Goal: Task Accomplishment & Management: Manage account settings

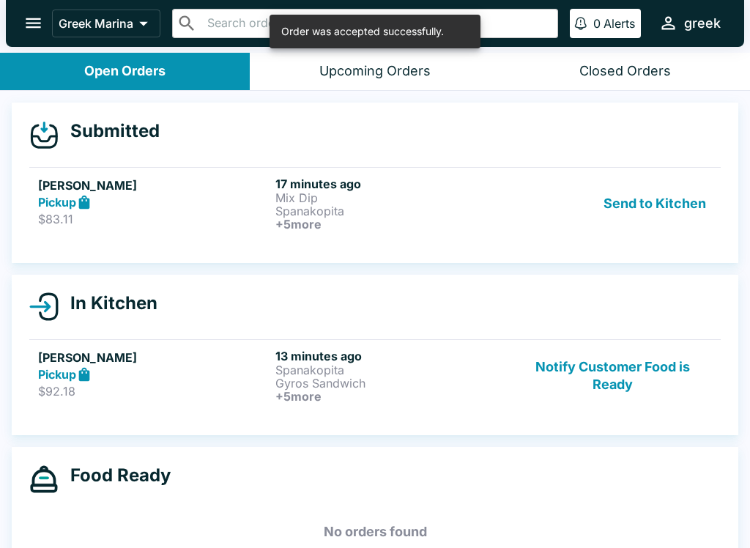
click at [677, 196] on button "Send to Kitchen" at bounding box center [654, 203] width 114 height 54
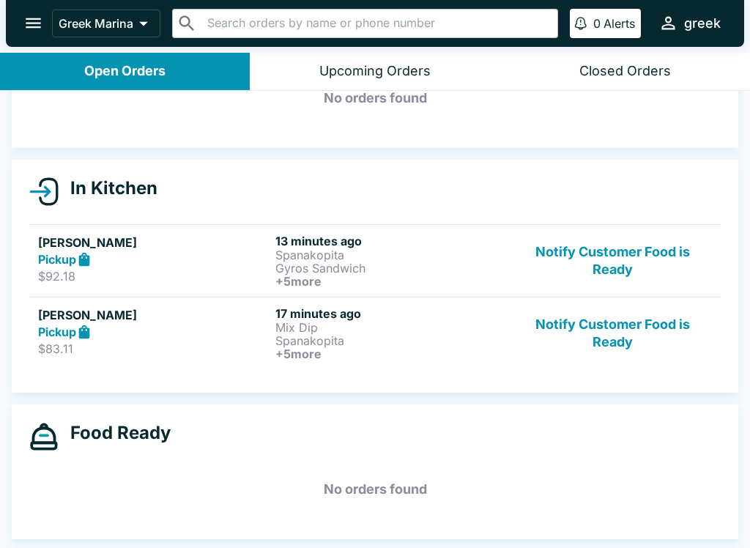
scroll to position [89, 0]
click at [335, 255] on p "Spanakopita" at bounding box center [390, 254] width 231 height 13
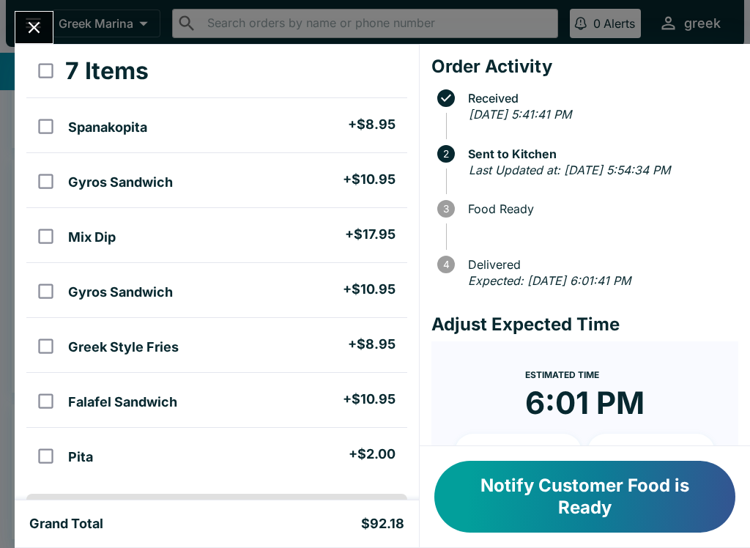
scroll to position [84, 0]
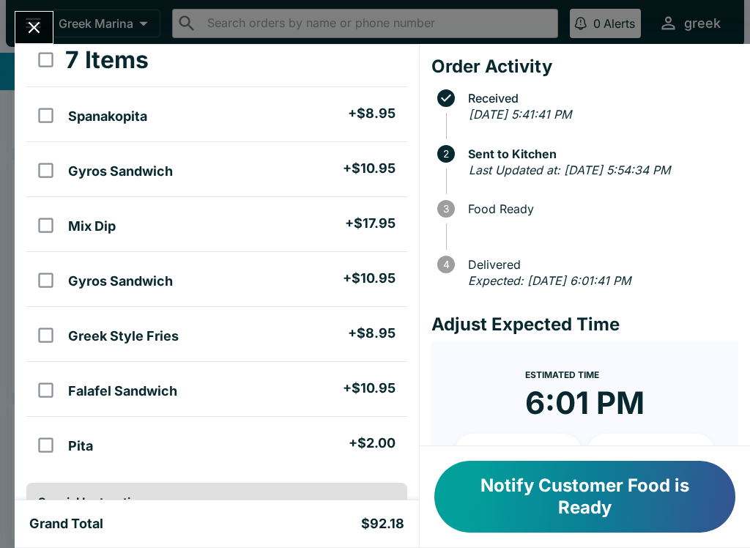
click at [21, 21] on button "Close" at bounding box center [33, 27] width 37 height 31
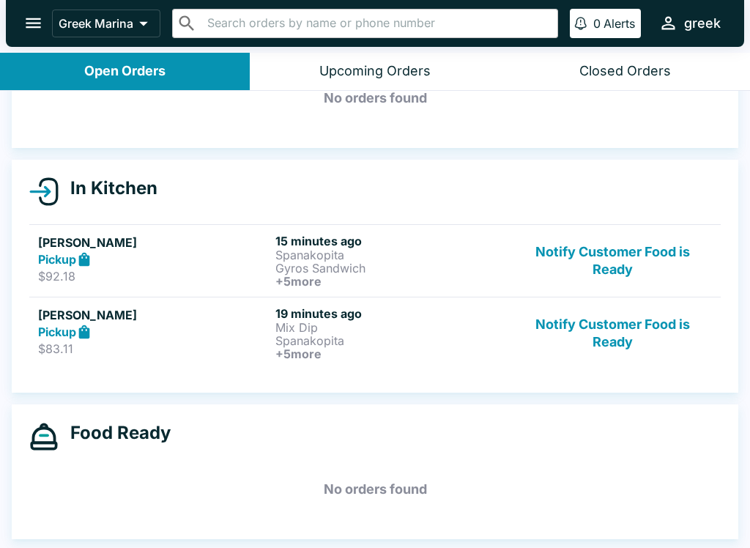
click at [150, 259] on div "Pickup" at bounding box center [153, 259] width 231 height 17
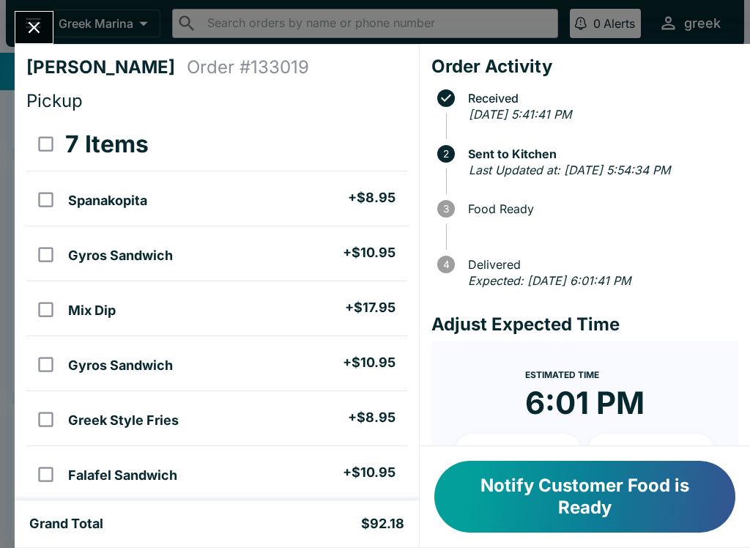
click at [37, 28] on icon "Close" at bounding box center [34, 28] width 20 height 20
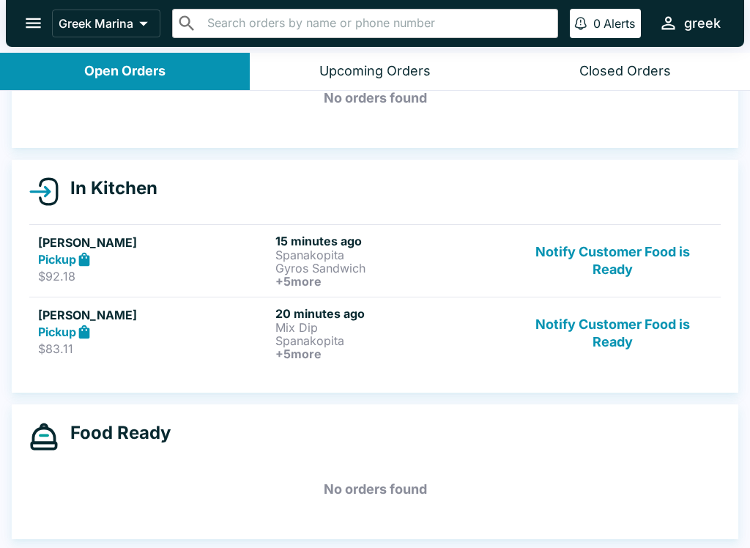
click at [186, 336] on div "Pickup" at bounding box center [153, 332] width 231 height 17
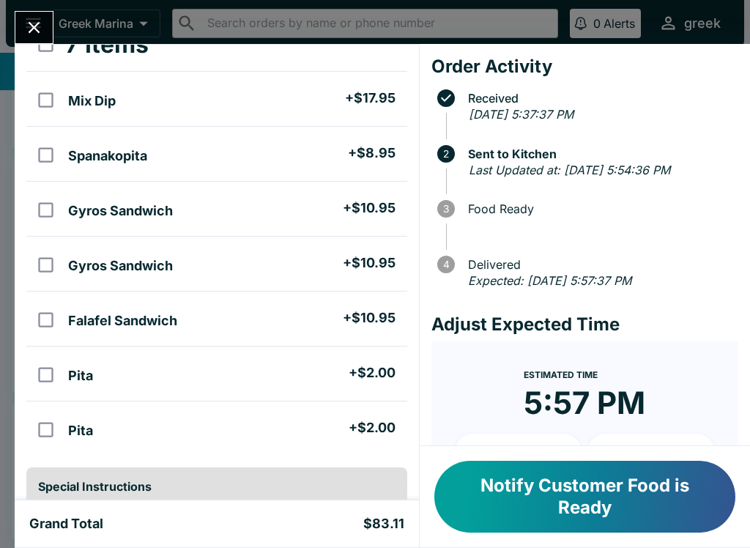
scroll to position [100, 0]
click at [34, 13] on button "Close" at bounding box center [33, 27] width 37 height 31
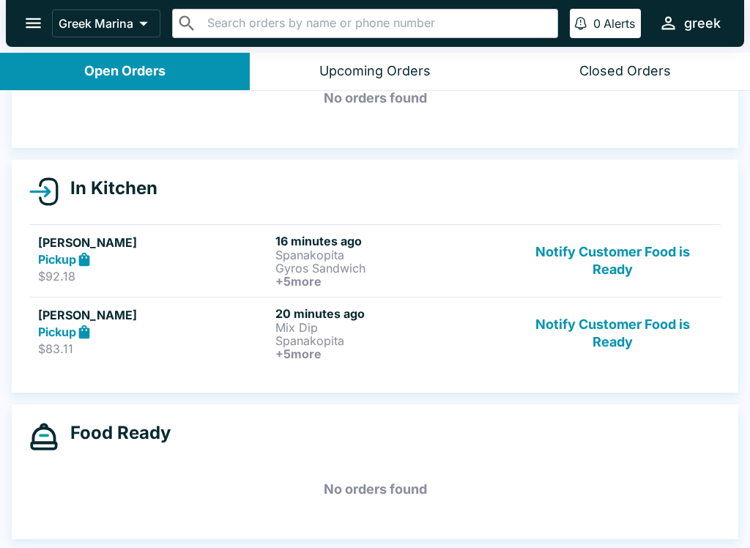
click at [123, 258] on div "Pickup" at bounding box center [153, 259] width 231 height 17
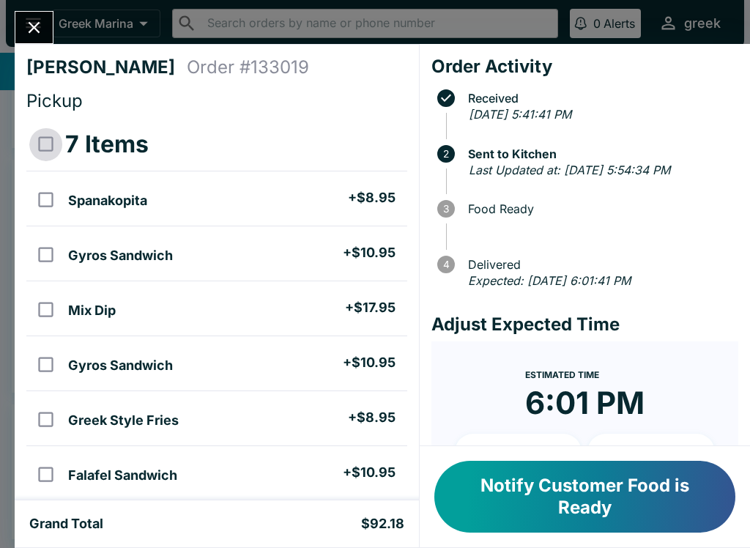
click at [59, 132] on input "select all" at bounding box center [45, 143] width 33 height 33
checkbox input "true"
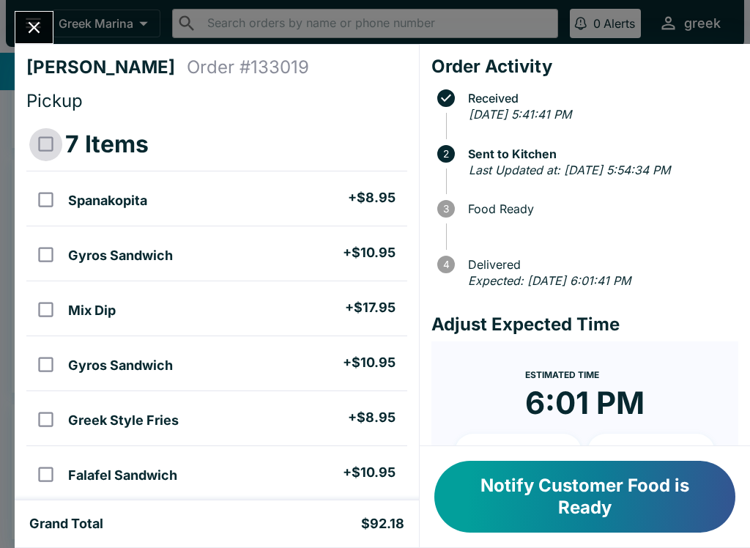
checkbox input "true"
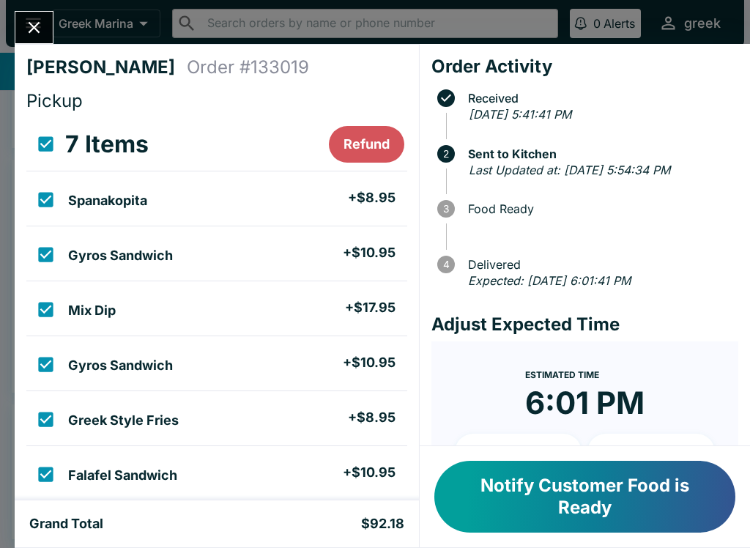
click at [42, 18] on icon "Close" at bounding box center [34, 28] width 20 height 20
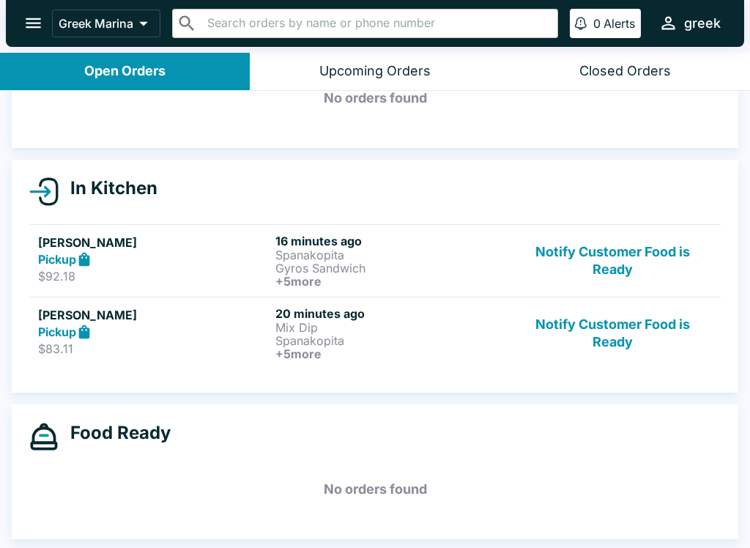
click at [184, 354] on p "$83.11" at bounding box center [153, 348] width 231 height 15
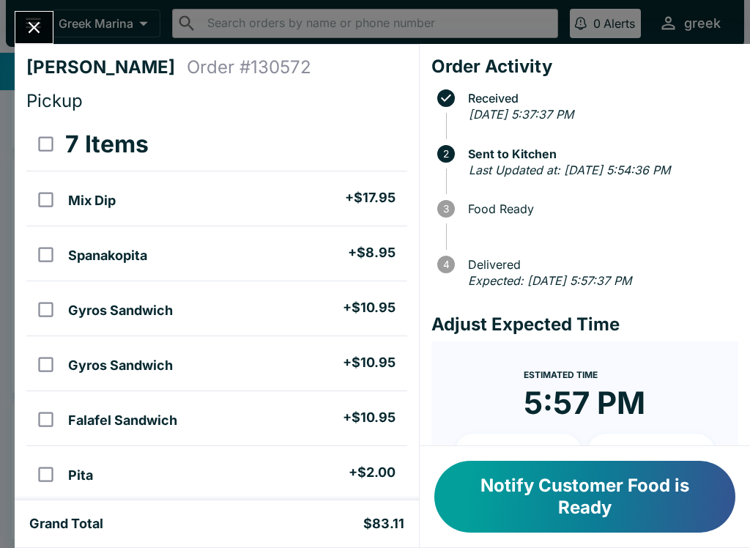
click at [25, 24] on icon "Close" at bounding box center [34, 28] width 20 height 20
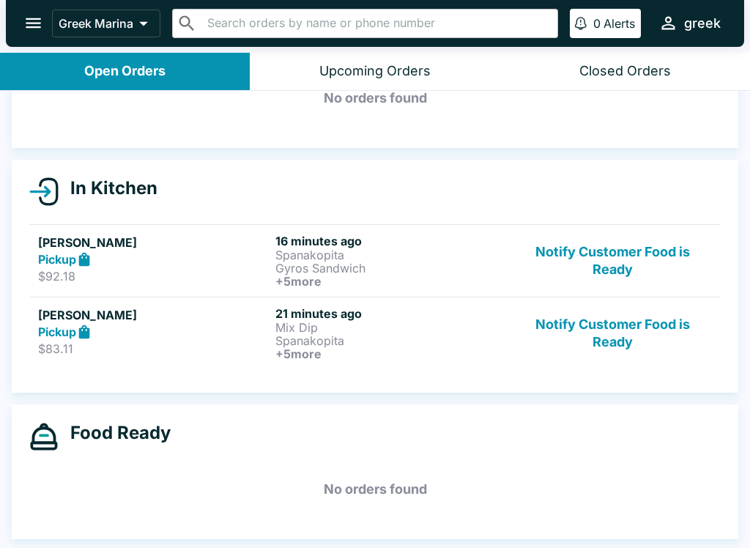
click at [231, 266] on div "Pickup" at bounding box center [153, 259] width 231 height 17
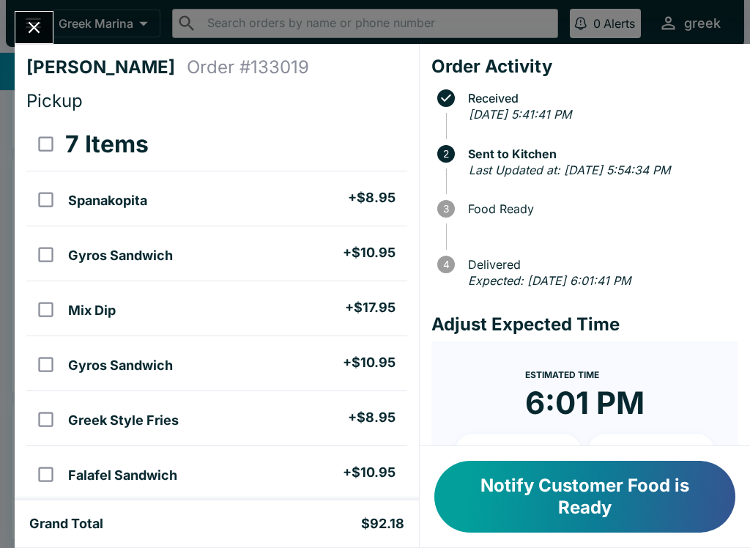
click at [56, 139] on input "select all" at bounding box center [45, 143] width 33 height 33
checkbox input "true"
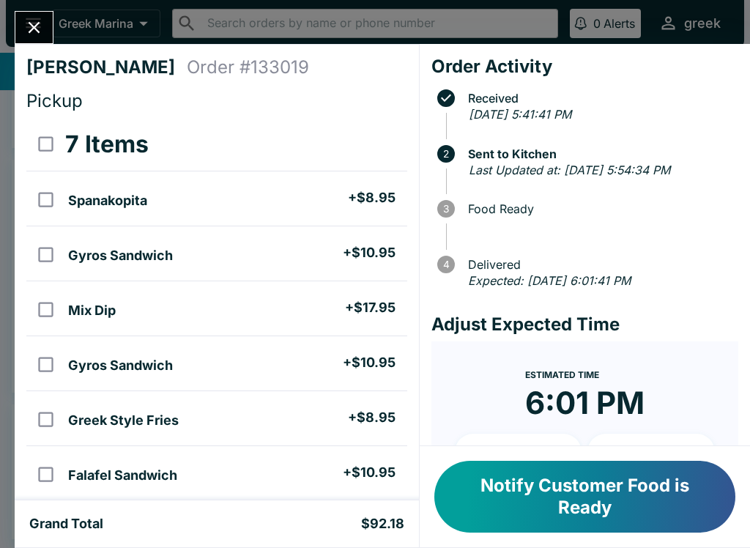
checkbox input "true"
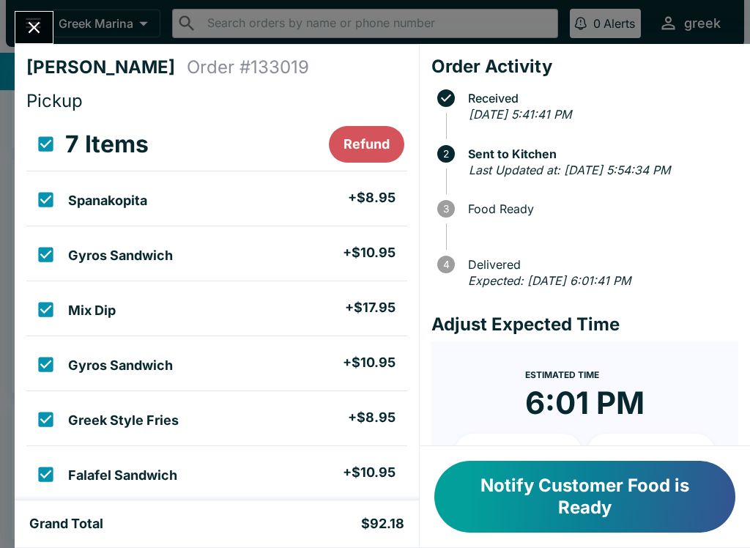
click at [375, 142] on button "Refund" at bounding box center [366, 144] width 75 height 37
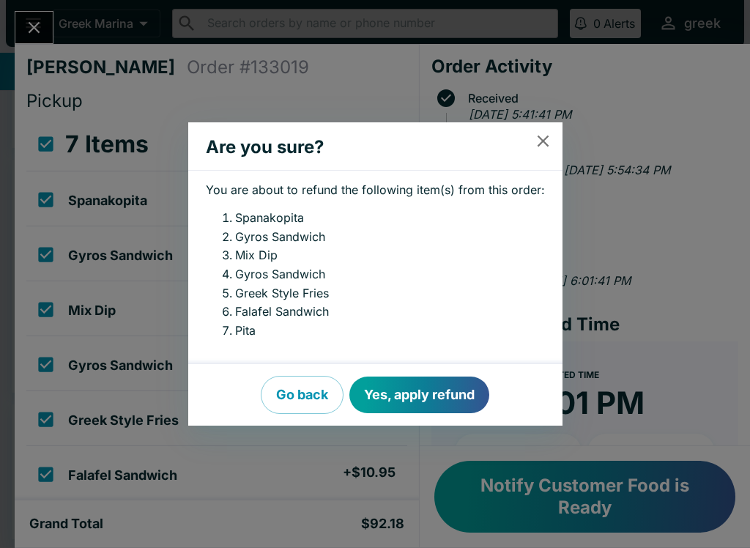
click at [443, 381] on button "Yes, apply refund" at bounding box center [419, 394] width 140 height 37
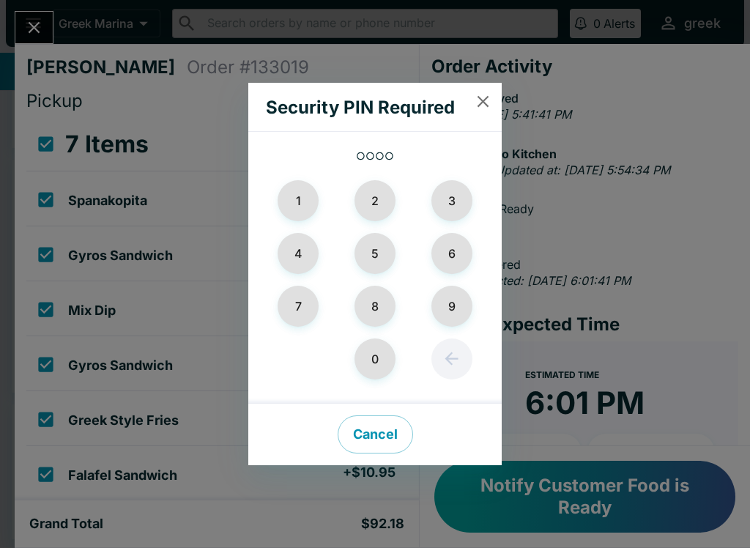
click at [373, 191] on button "2" at bounding box center [374, 200] width 41 height 41
click at [378, 351] on button "0" at bounding box center [374, 358] width 41 height 41
click at [378, 350] on button "0" at bounding box center [374, 358] width 41 height 41
click at [378, 258] on button "5" at bounding box center [374, 253] width 41 height 41
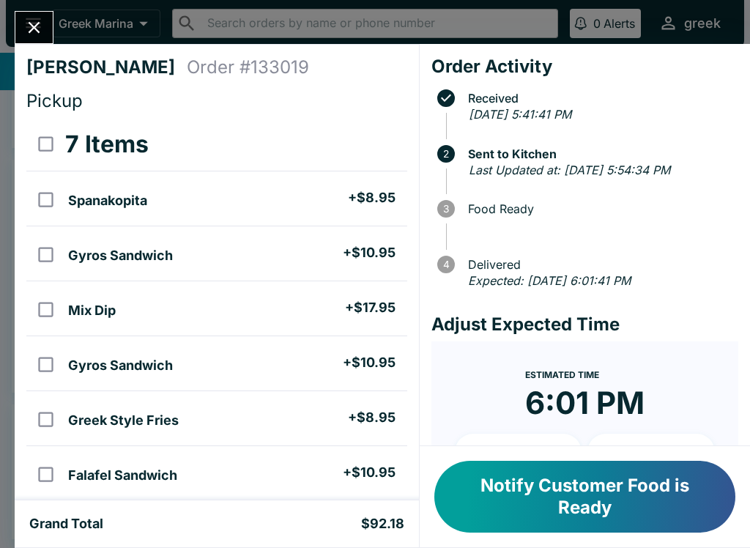
click at [30, 29] on icon "Close" at bounding box center [34, 28] width 20 height 20
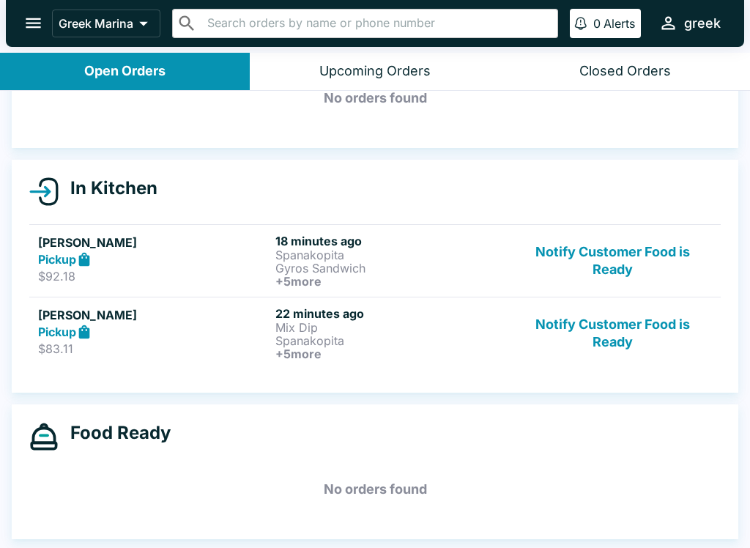
click at [25, 236] on div "In Kitchen [PERSON_NAME] Pickup $92.18 18 minutes ago Spanakopita Gyros Sandwic…" at bounding box center [375, 276] width 726 height 233
click at [73, 265] on strong "Pickup" at bounding box center [57, 259] width 38 height 15
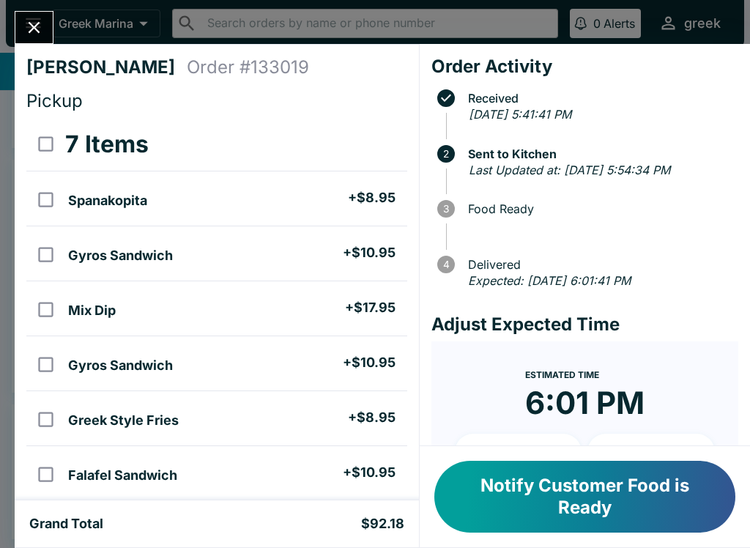
click at [45, 146] on input "select all" at bounding box center [45, 143] width 33 height 33
checkbox input "true"
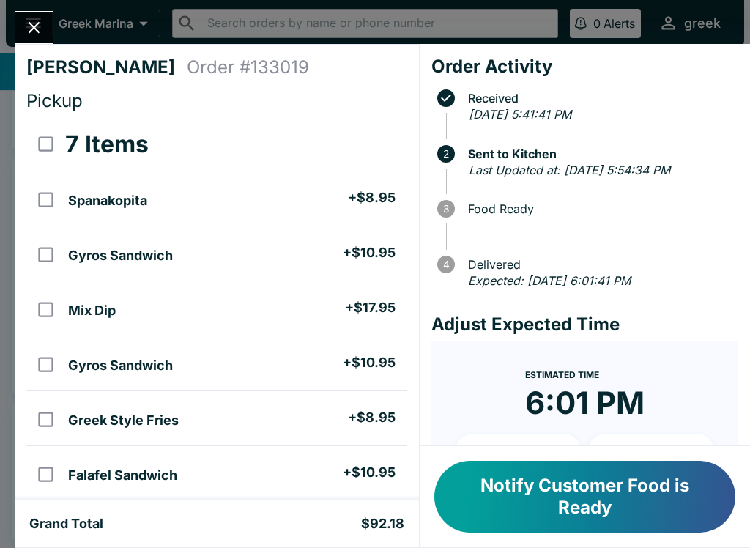
checkbox input "true"
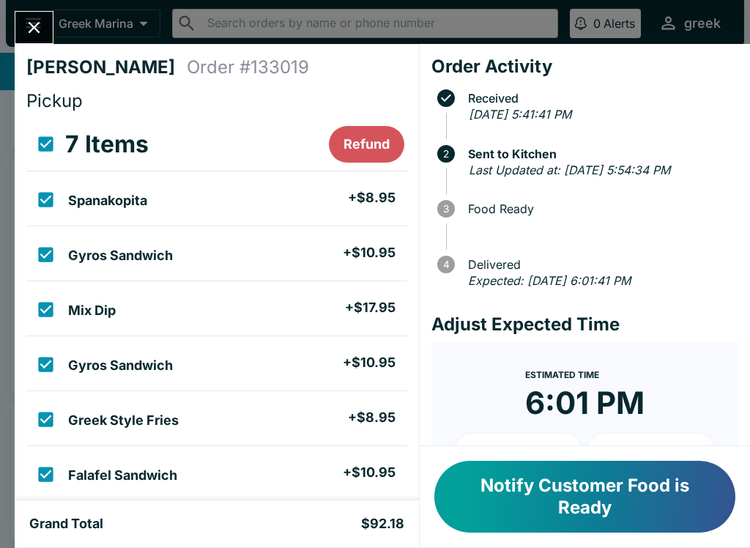
click at [359, 149] on button "Refund" at bounding box center [366, 144] width 75 height 37
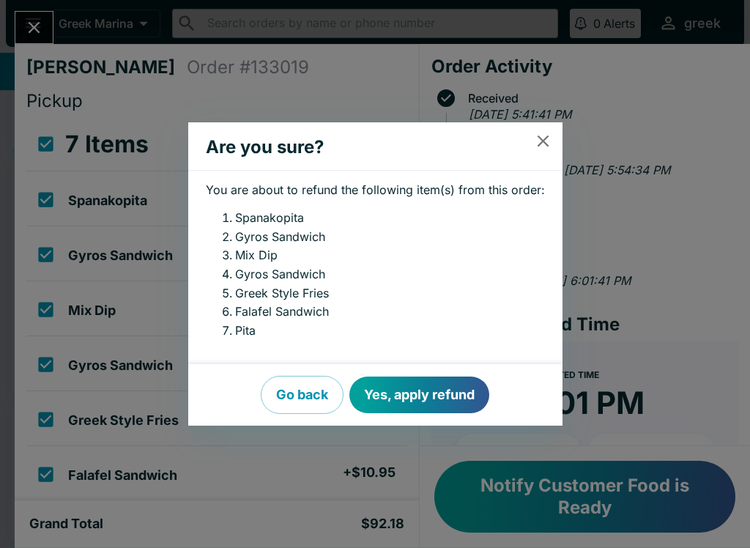
click at [442, 392] on button "Yes, apply refund" at bounding box center [419, 394] width 140 height 37
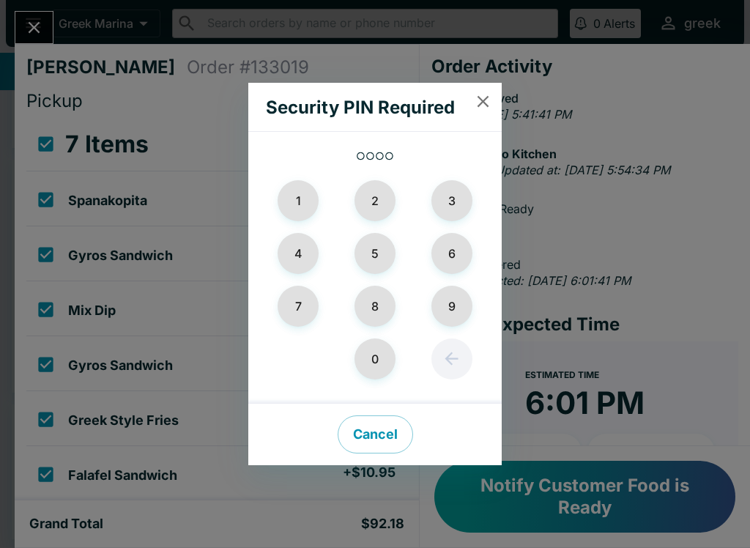
click at [367, 198] on button "2" at bounding box center [374, 200] width 41 height 41
click at [375, 362] on button "0" at bounding box center [374, 358] width 41 height 41
click at [374, 362] on button "0" at bounding box center [374, 358] width 41 height 41
click at [381, 247] on button "5" at bounding box center [374, 253] width 41 height 41
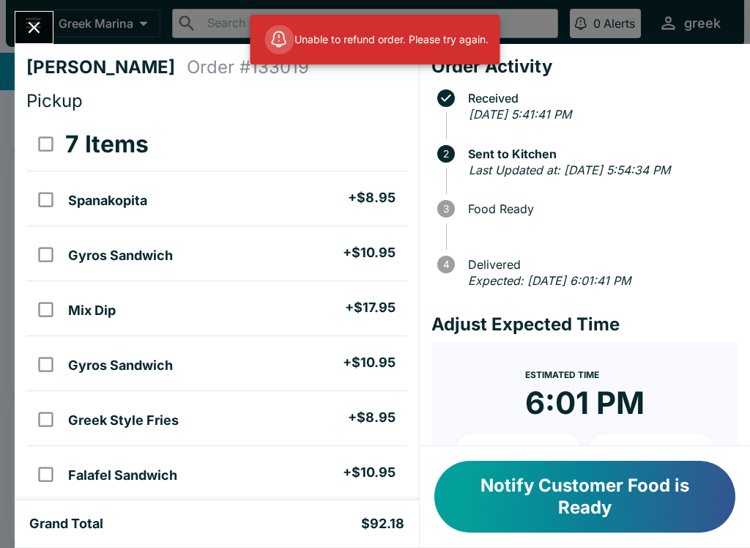
click at [23, 28] on button "Close" at bounding box center [33, 27] width 37 height 31
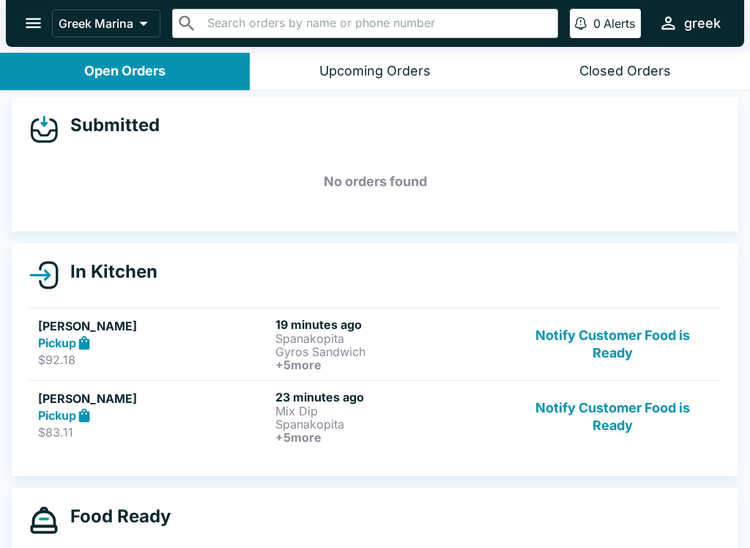
scroll to position [4, 0]
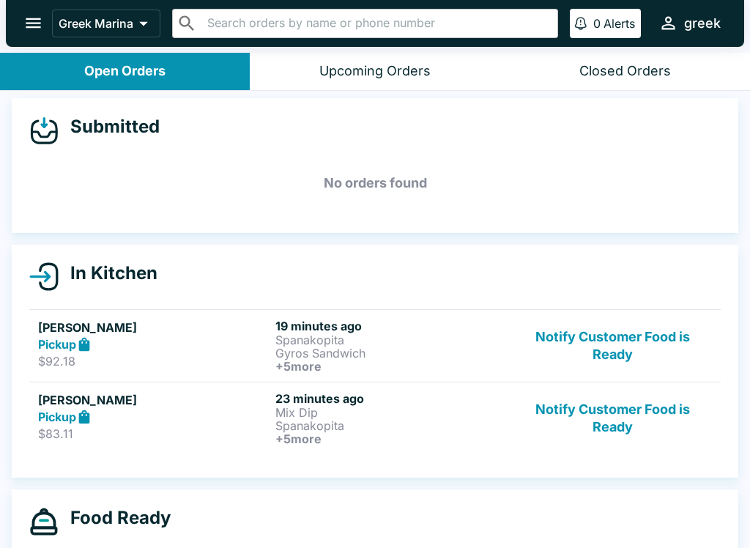
click at [341, 339] on p "Spanakopita" at bounding box center [390, 339] width 231 height 13
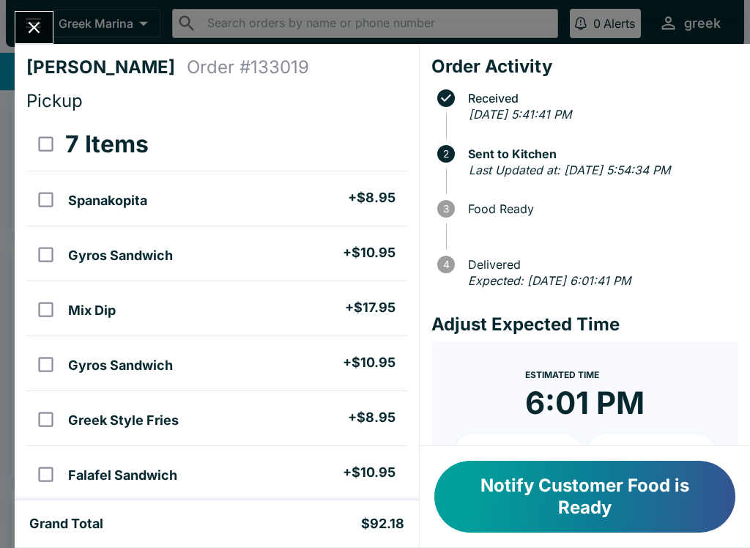
click at [27, 29] on icon "Close" at bounding box center [34, 28] width 20 height 20
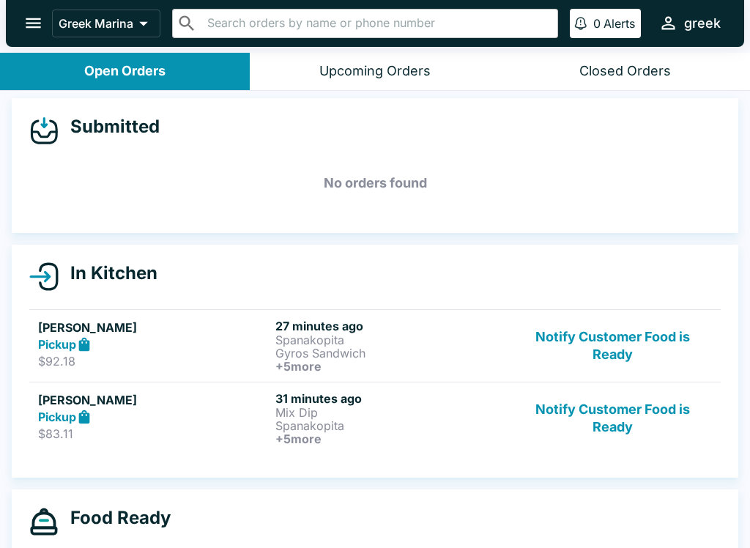
click at [38, 15] on icon "open drawer" at bounding box center [33, 23] width 20 height 20
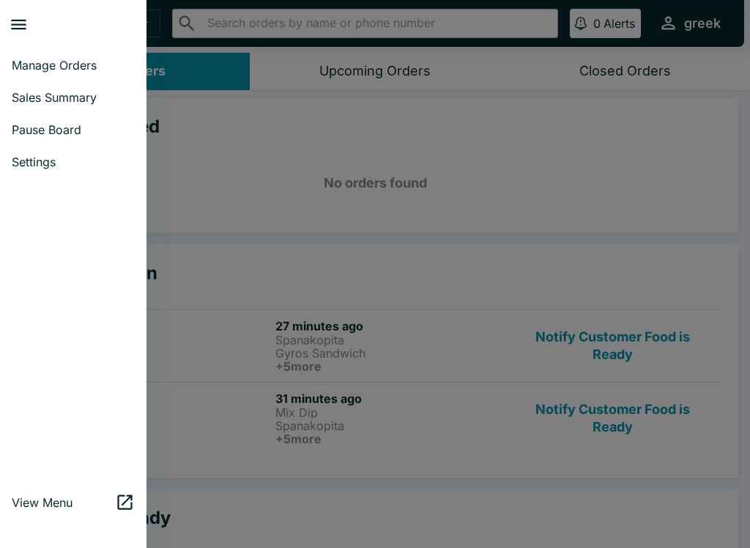
click at [56, 60] on span "Manage Orders" at bounding box center [73, 65] width 123 height 15
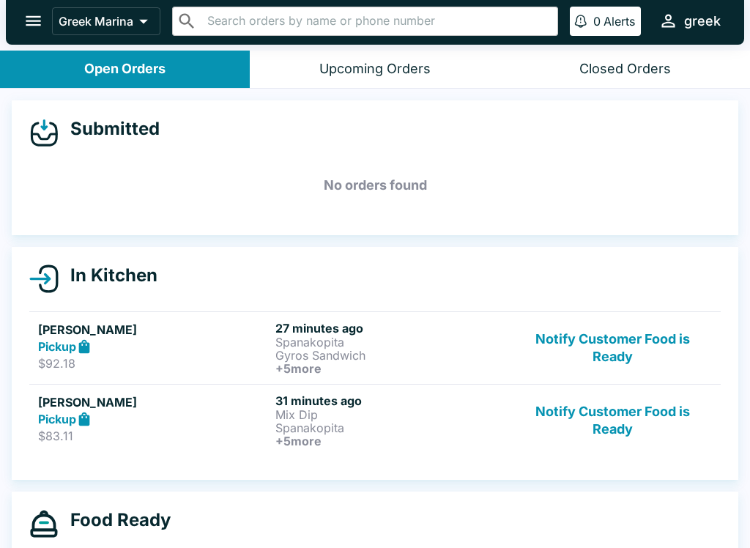
click at [17, 23] on button "open drawer" at bounding box center [33, 20] width 37 height 37
click at [396, 22] on input "text" at bounding box center [377, 21] width 348 height 20
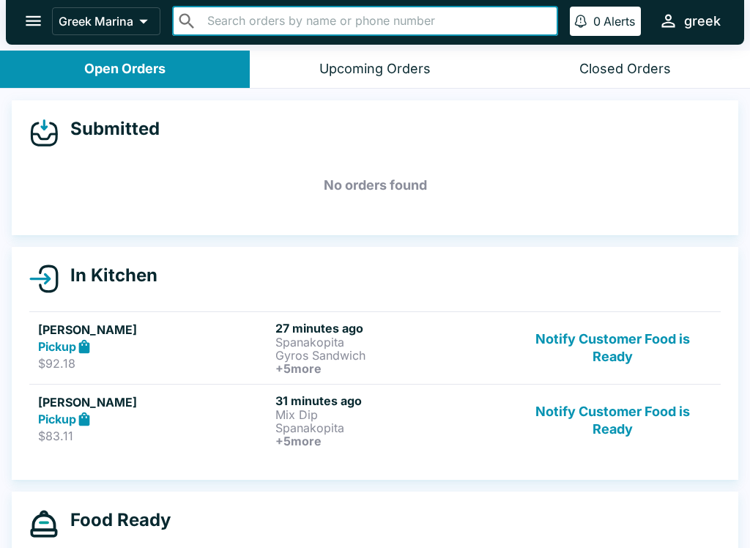
type input "9"
